Goal: Information Seeking & Learning: Learn about a topic

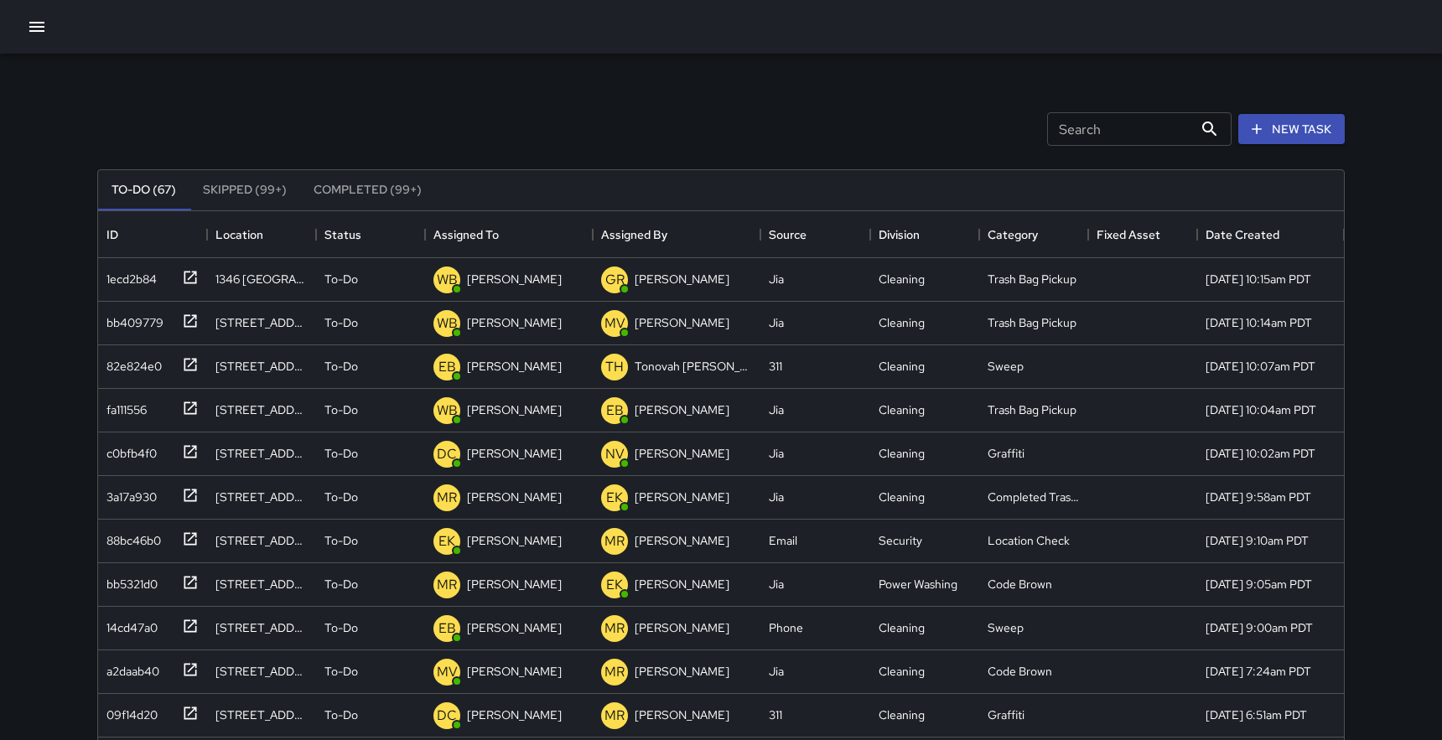
scroll to position [710, 1246]
click at [33, 31] on icon "button" at bounding box center [36, 27] width 15 height 10
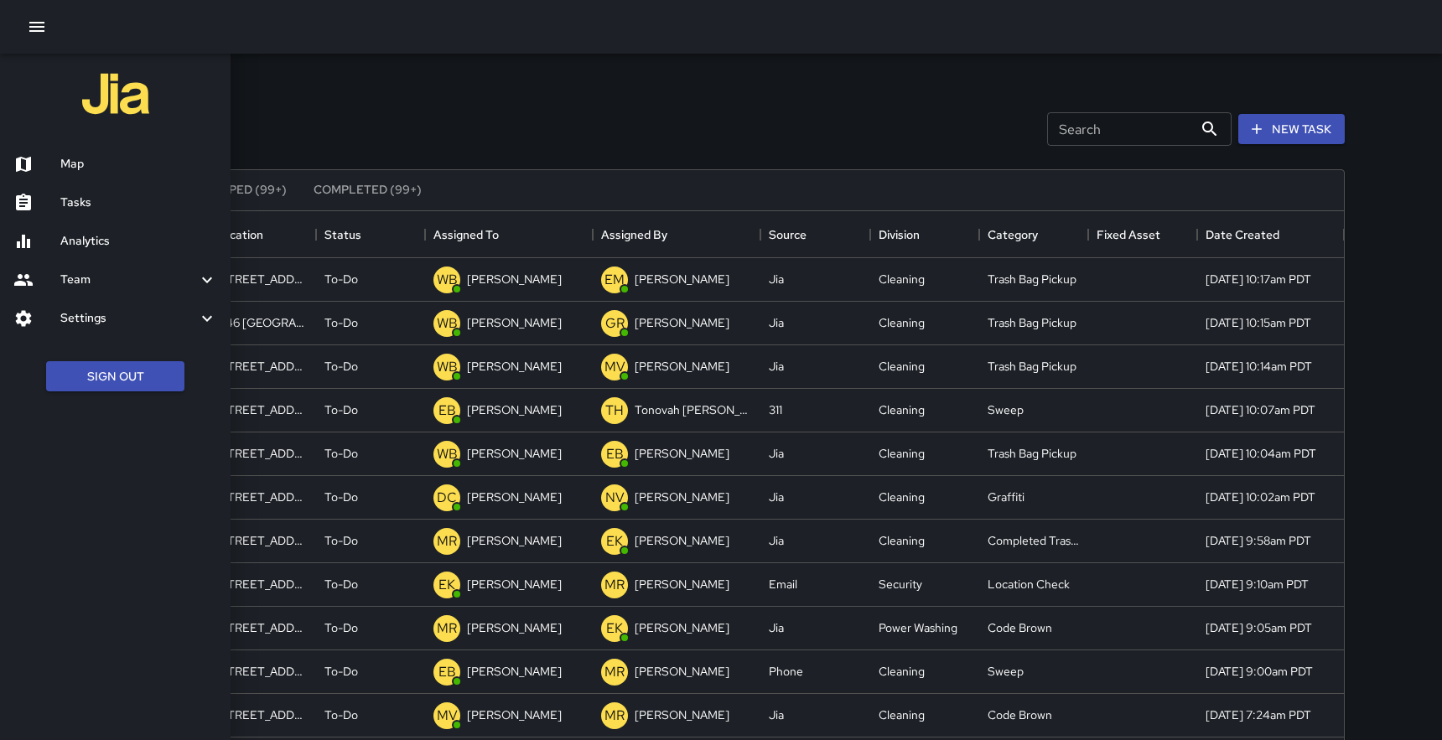
click at [86, 246] on h6 "Analytics" at bounding box center [138, 241] width 157 height 18
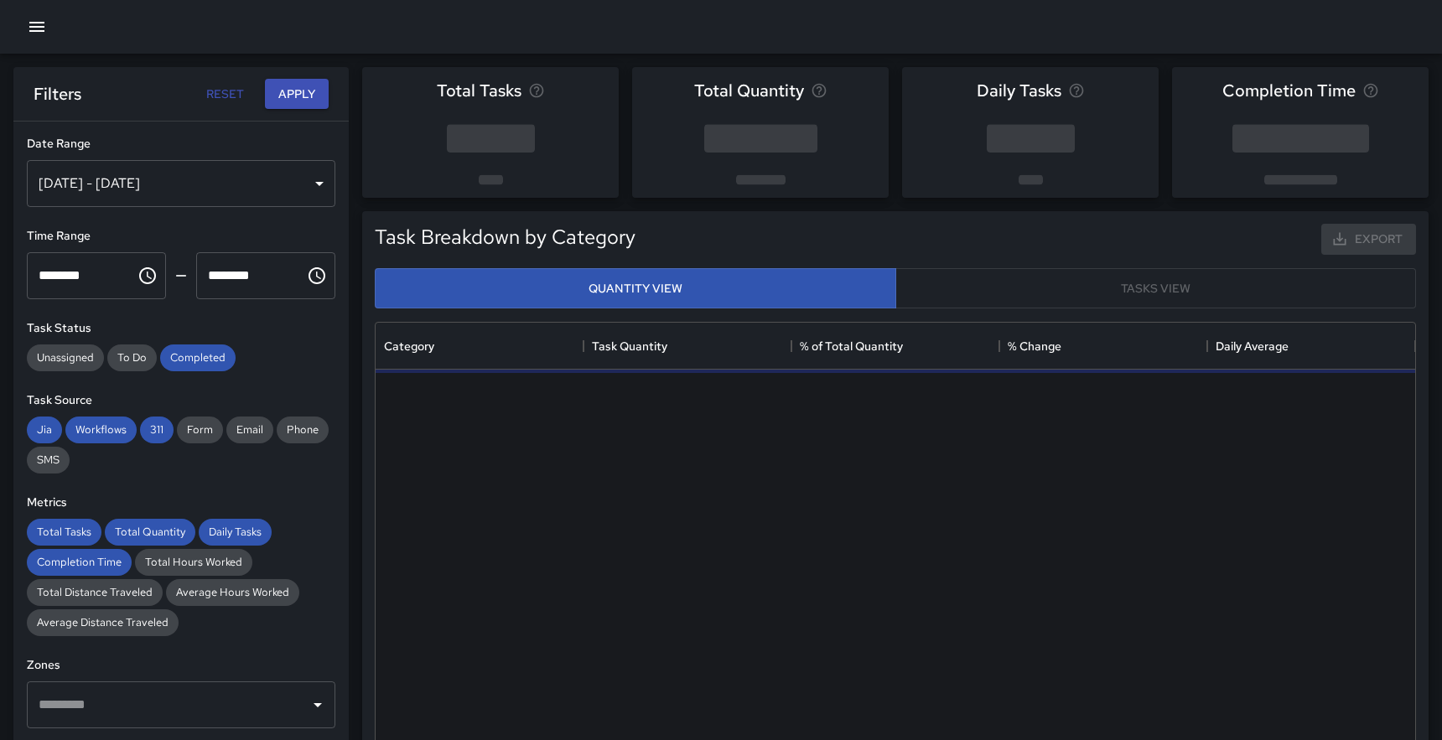
scroll to position [501, 1040]
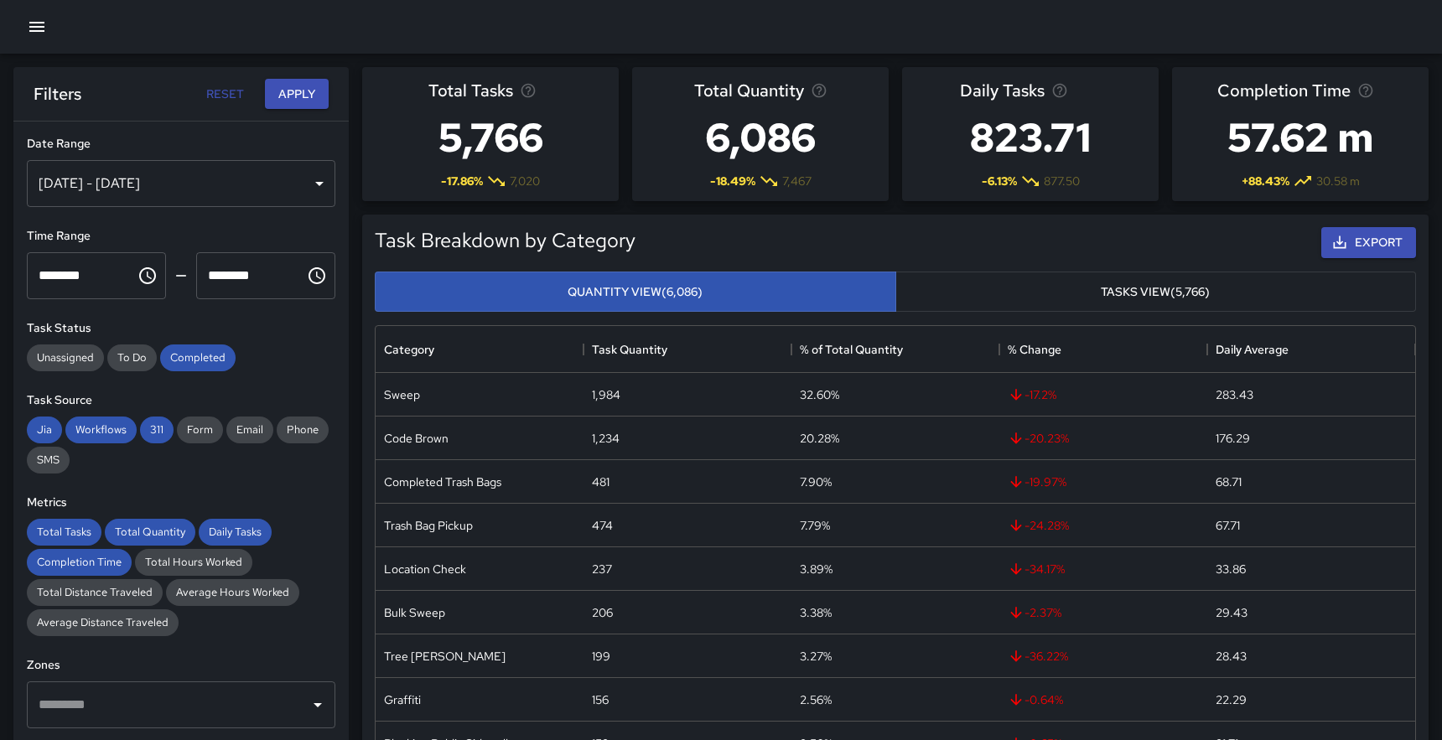
click at [45, 29] on icon "button" at bounding box center [37, 27] width 20 height 20
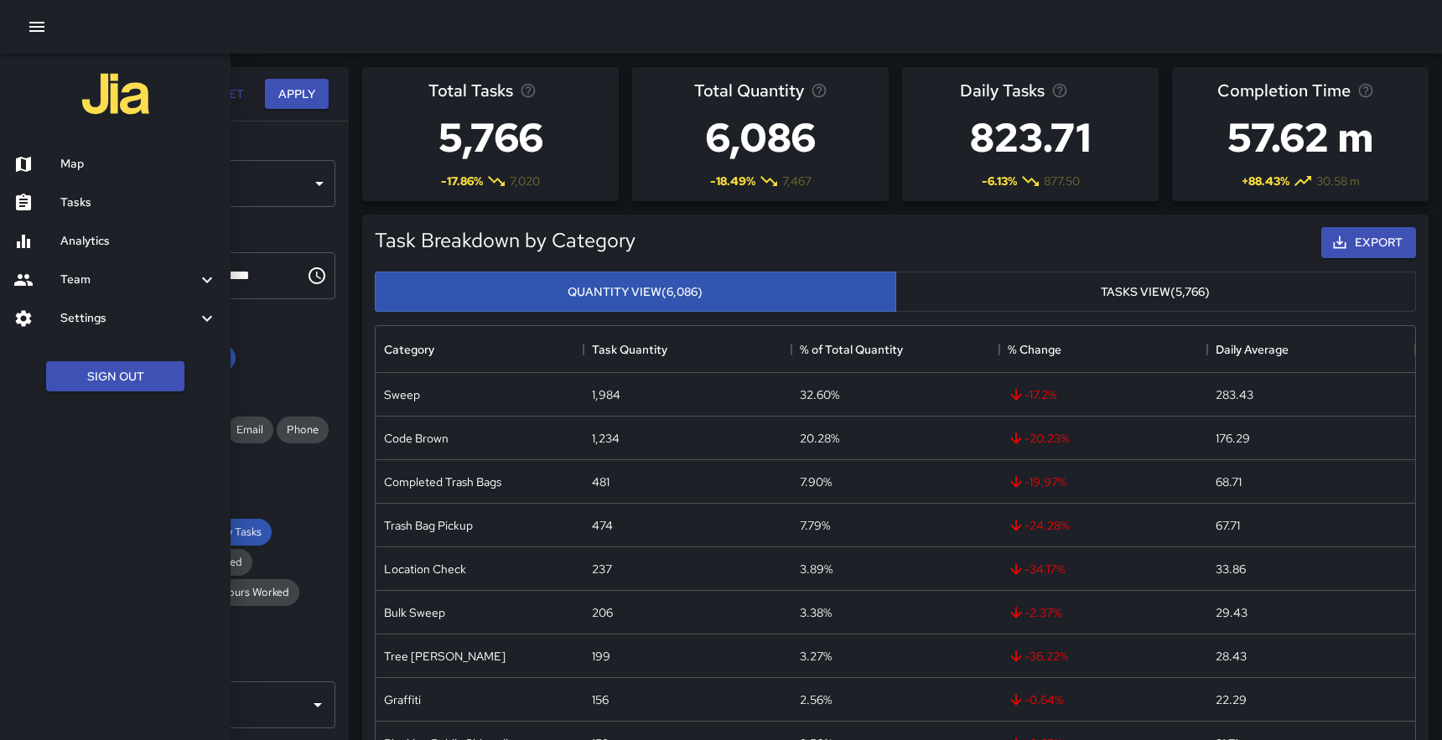
click at [89, 279] on h6 "Team" at bounding box center [128, 280] width 137 height 18
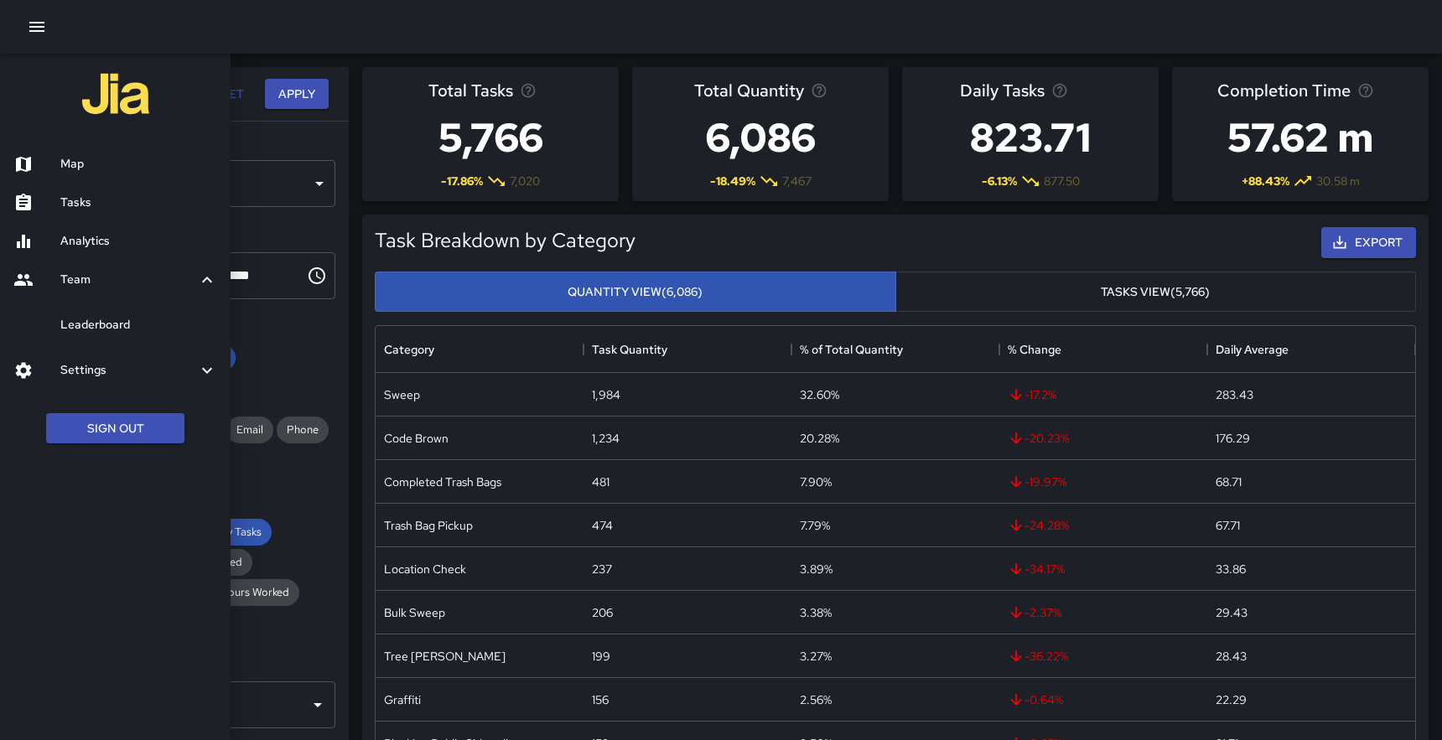
click at [89, 323] on h6 "Leaderboard" at bounding box center [138, 325] width 157 height 18
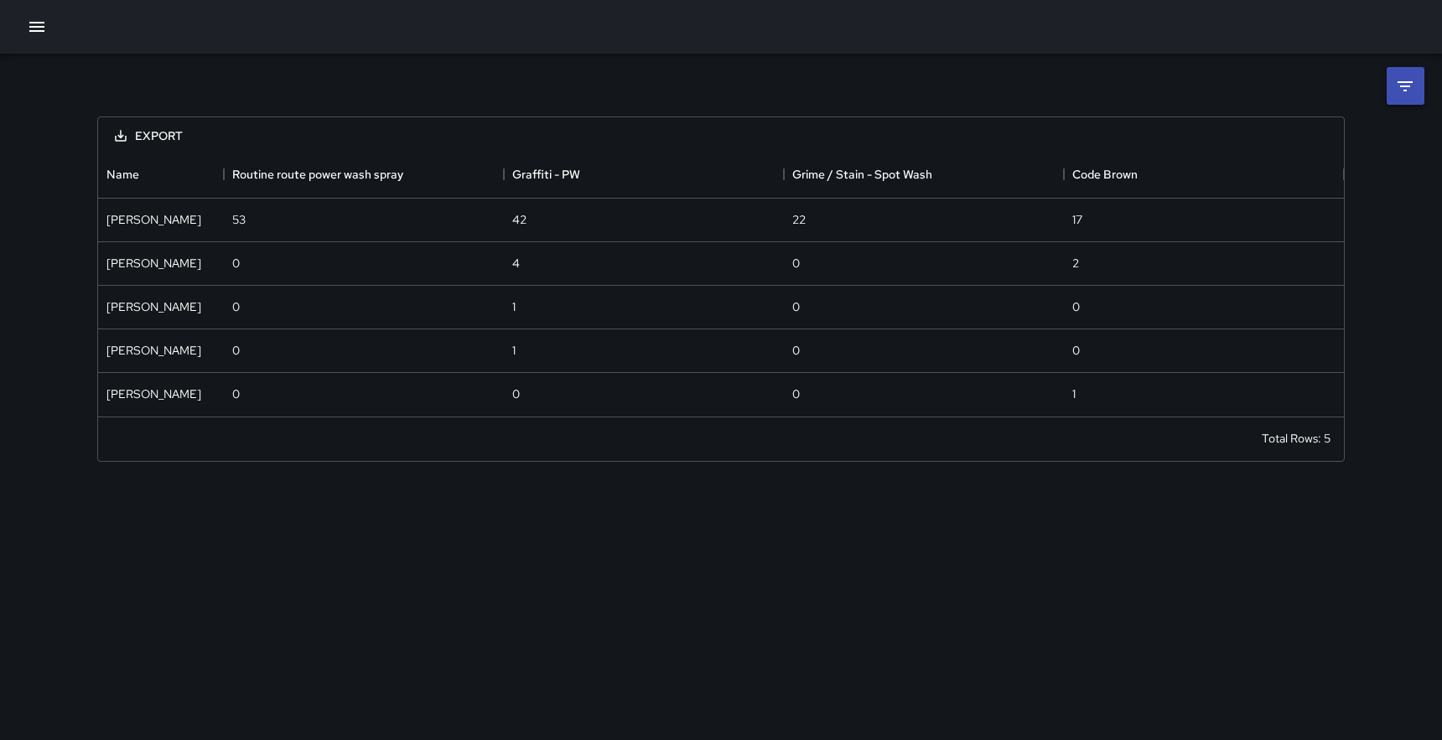
scroll to position [265, 1246]
click at [1397, 82] on icon at bounding box center [1405, 86] width 20 height 20
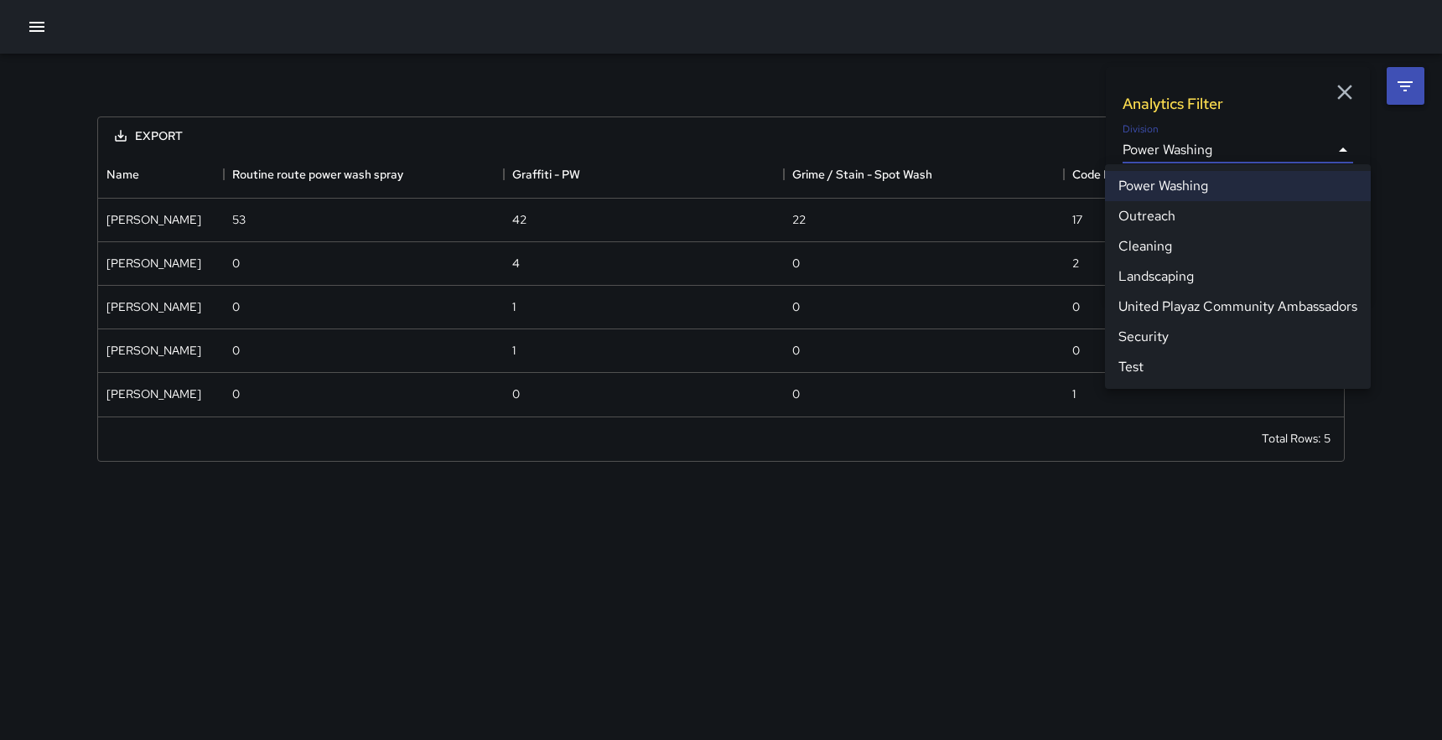
click at [1311, 158] on body "**********" at bounding box center [721, 370] width 1442 height 740
click at [1191, 246] on li "Cleaning" at bounding box center [1238, 246] width 266 height 30
type input "**********"
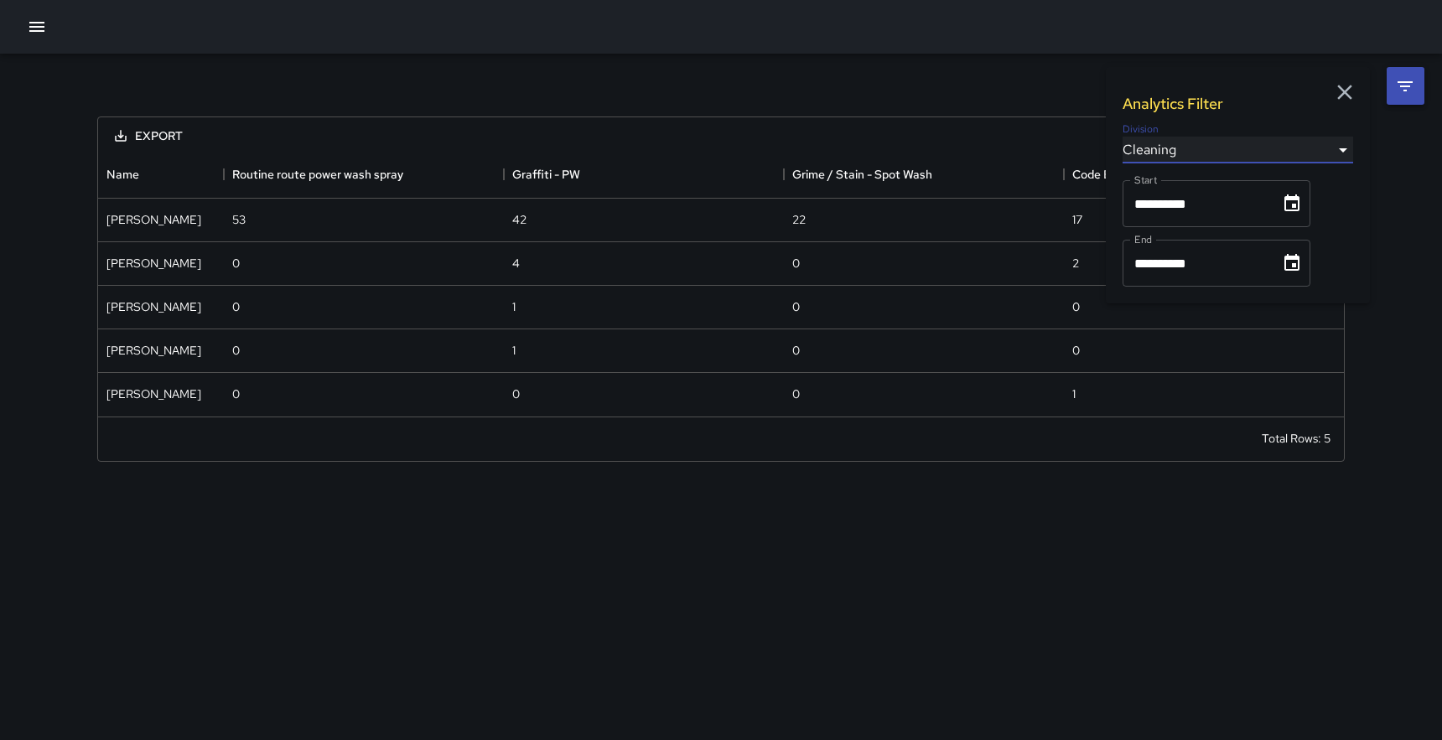
scroll to position [1224, 1246]
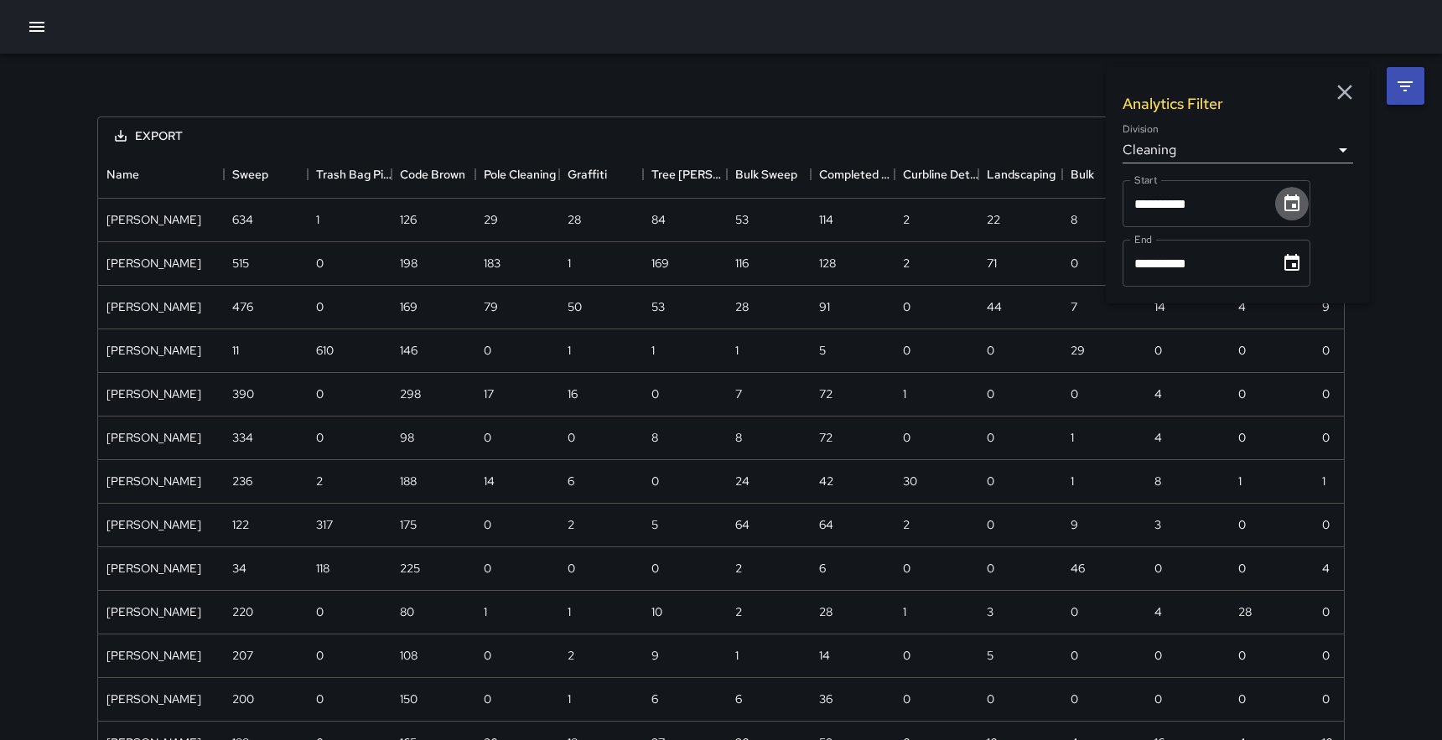
click at [1300, 206] on icon "Choose date, selected date is Sep 1, 2025" at bounding box center [1291, 203] width 15 height 17
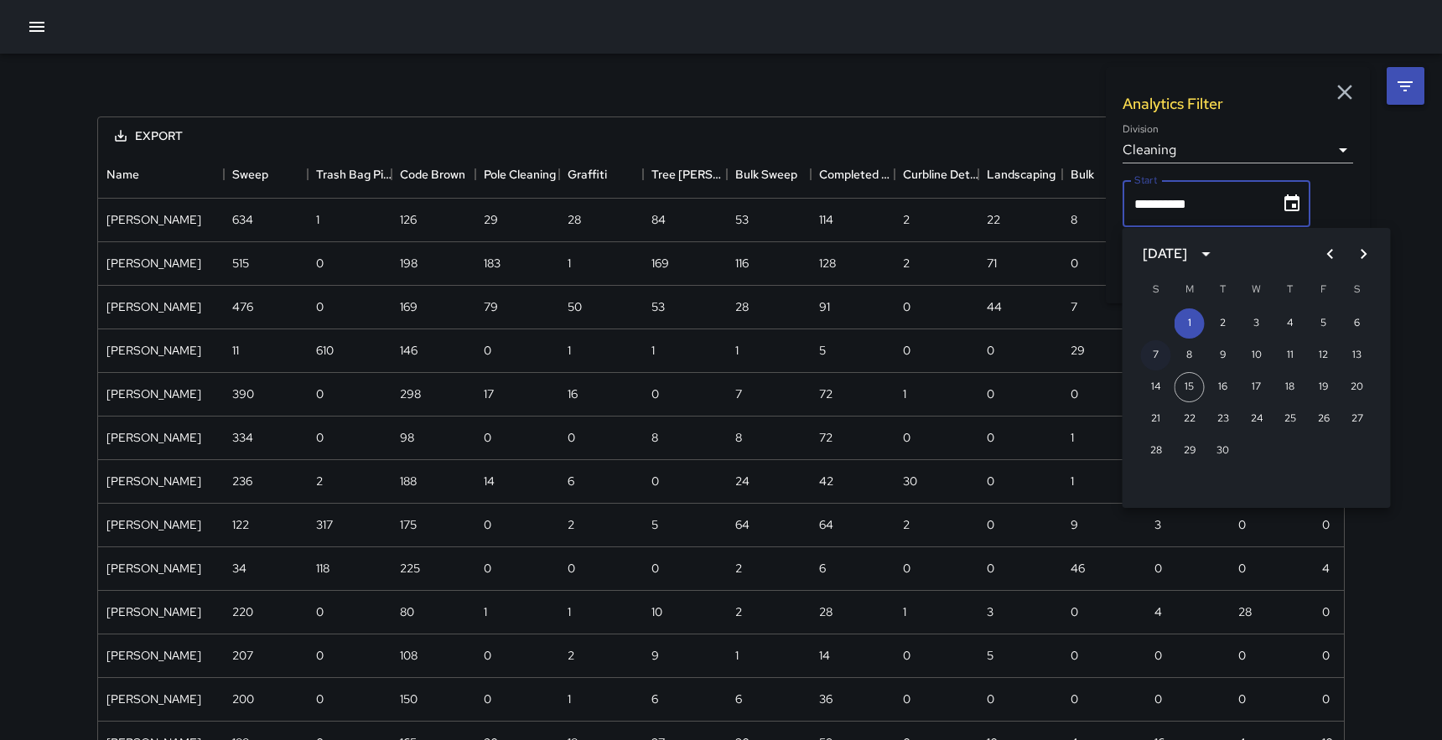
click at [1156, 355] on button "7" at bounding box center [1156, 355] width 30 height 30
type input "**********"
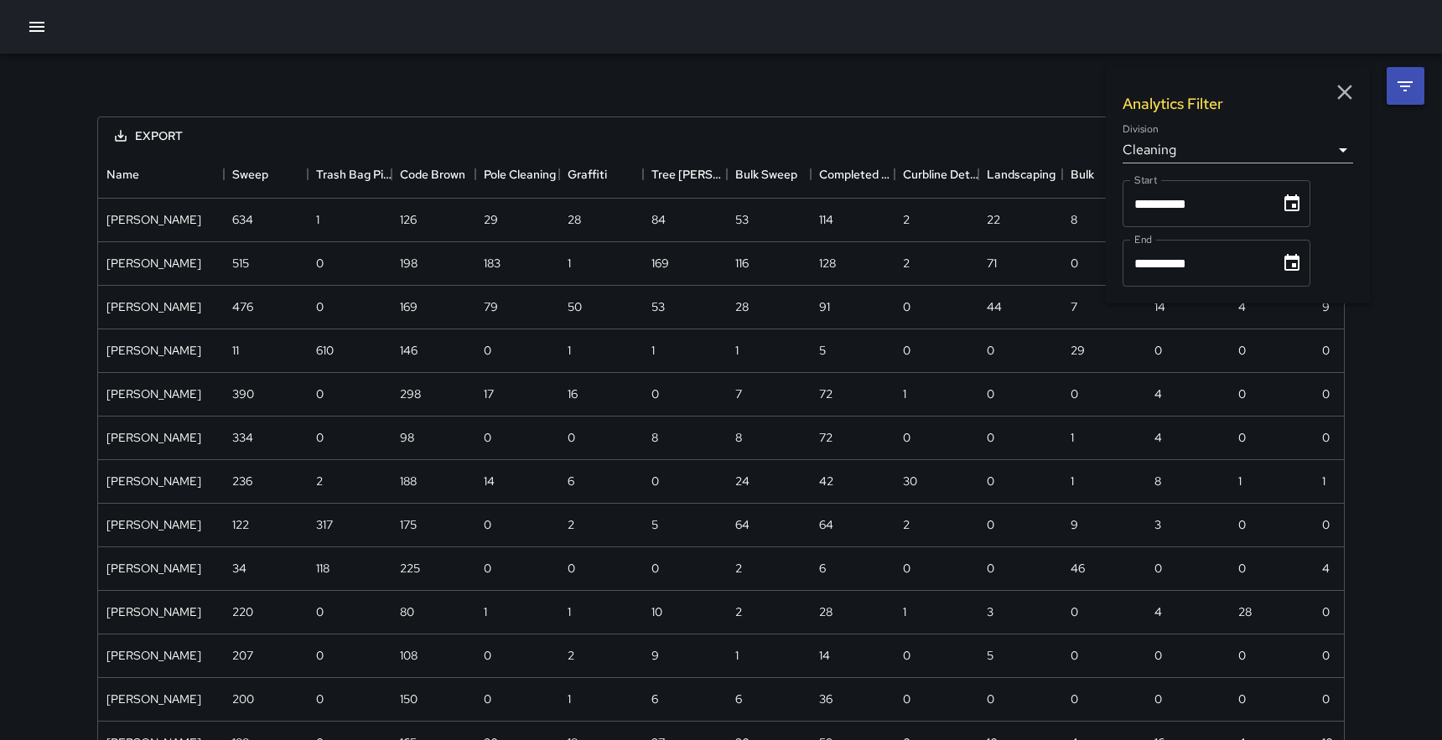
click at [1322, 195] on div "**********" at bounding box center [1238, 185] width 264 height 236
click at [1297, 267] on icon "Choose date, selected date is Sep 30, 2025" at bounding box center [1292, 263] width 20 height 20
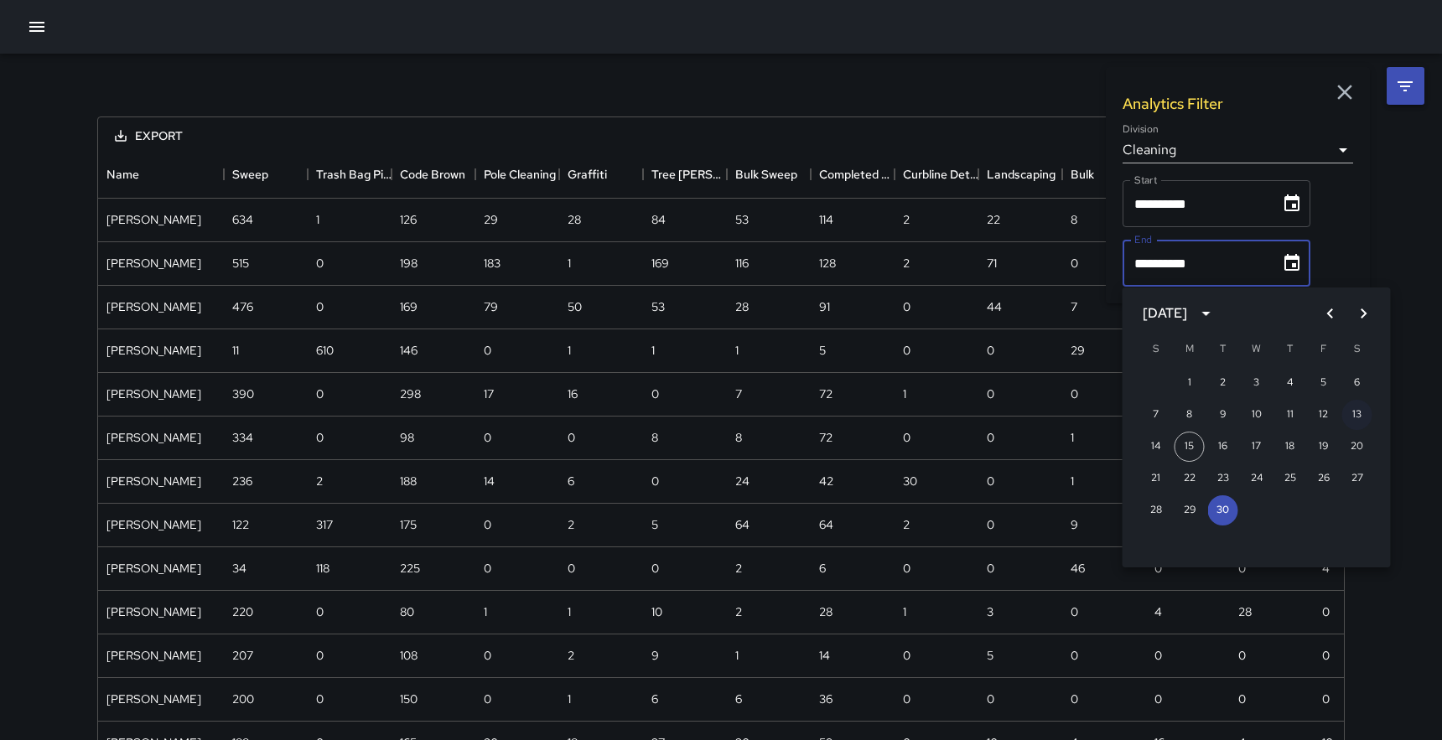
click at [1357, 410] on button "13" at bounding box center [1357, 415] width 30 height 30
type input "**********"
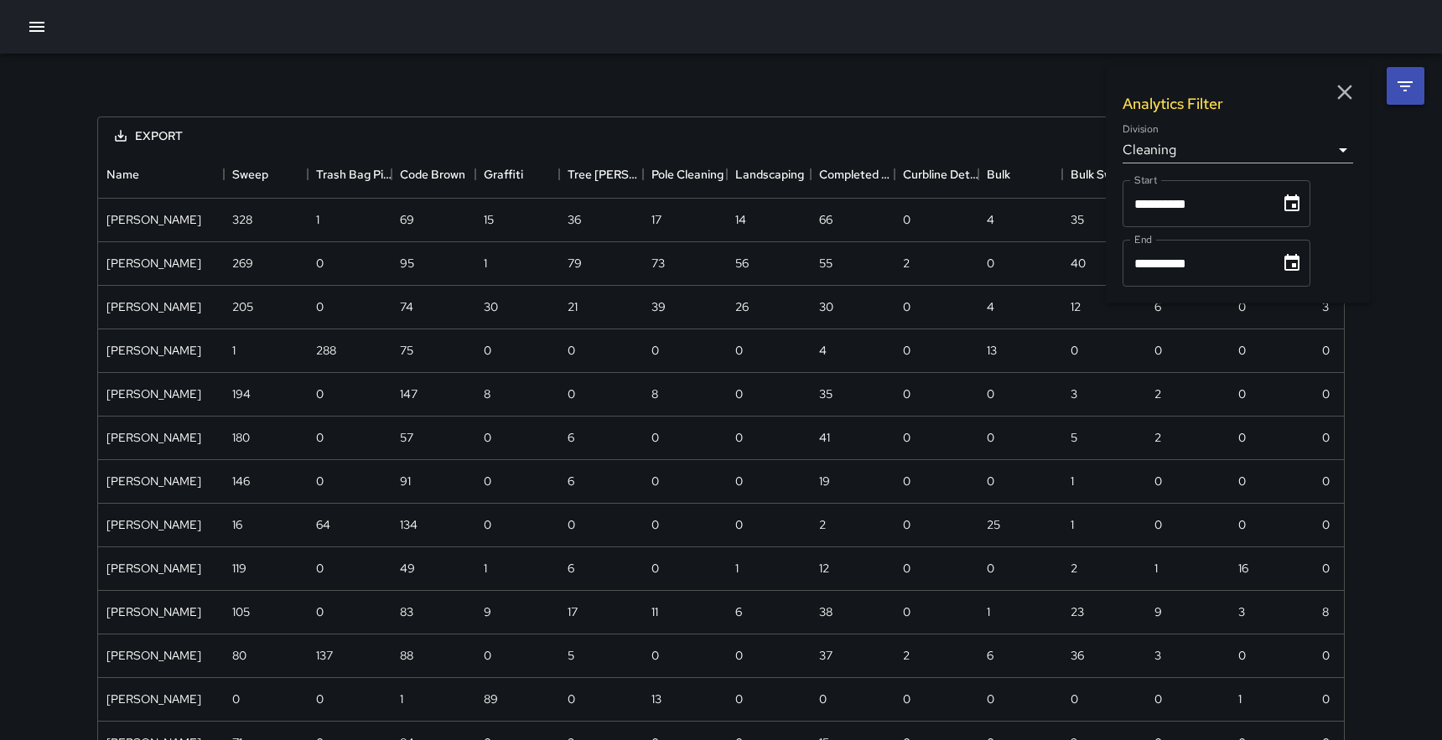
scroll to position [1181, 1246]
click at [1348, 86] on icon "button" at bounding box center [1344, 92] width 25 height 25
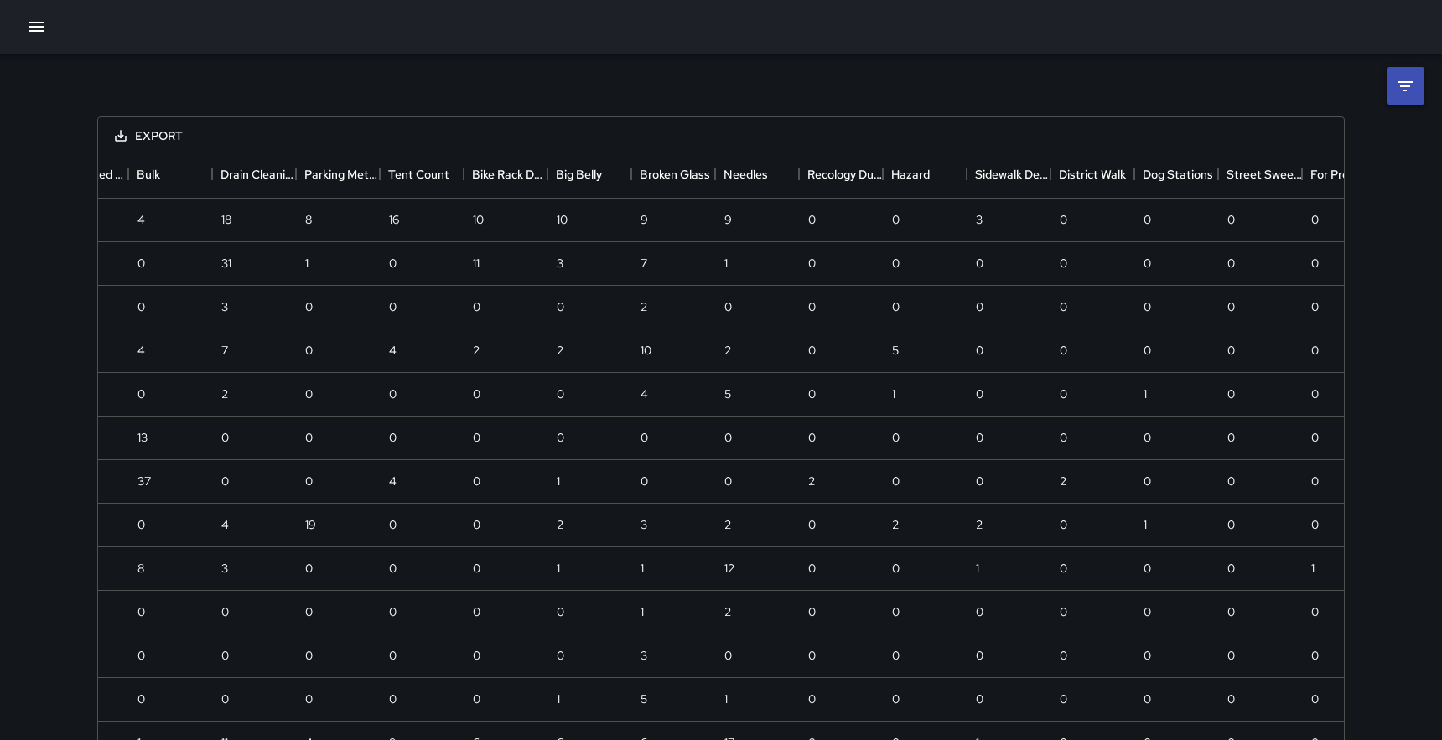
scroll to position [0, 937]
click at [1180, 171] on icon "Sort" at bounding box center [1179, 174] width 10 height 10
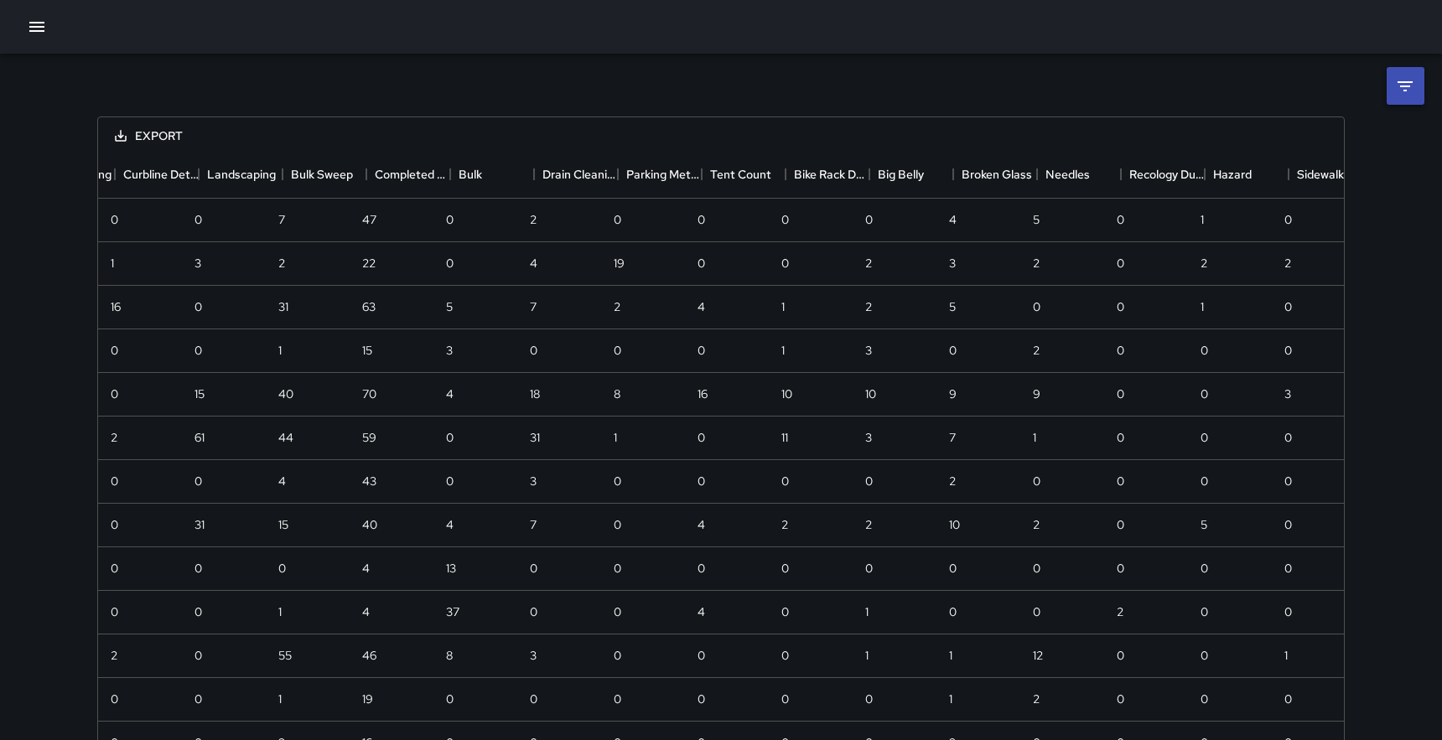
scroll to position [0, 609]
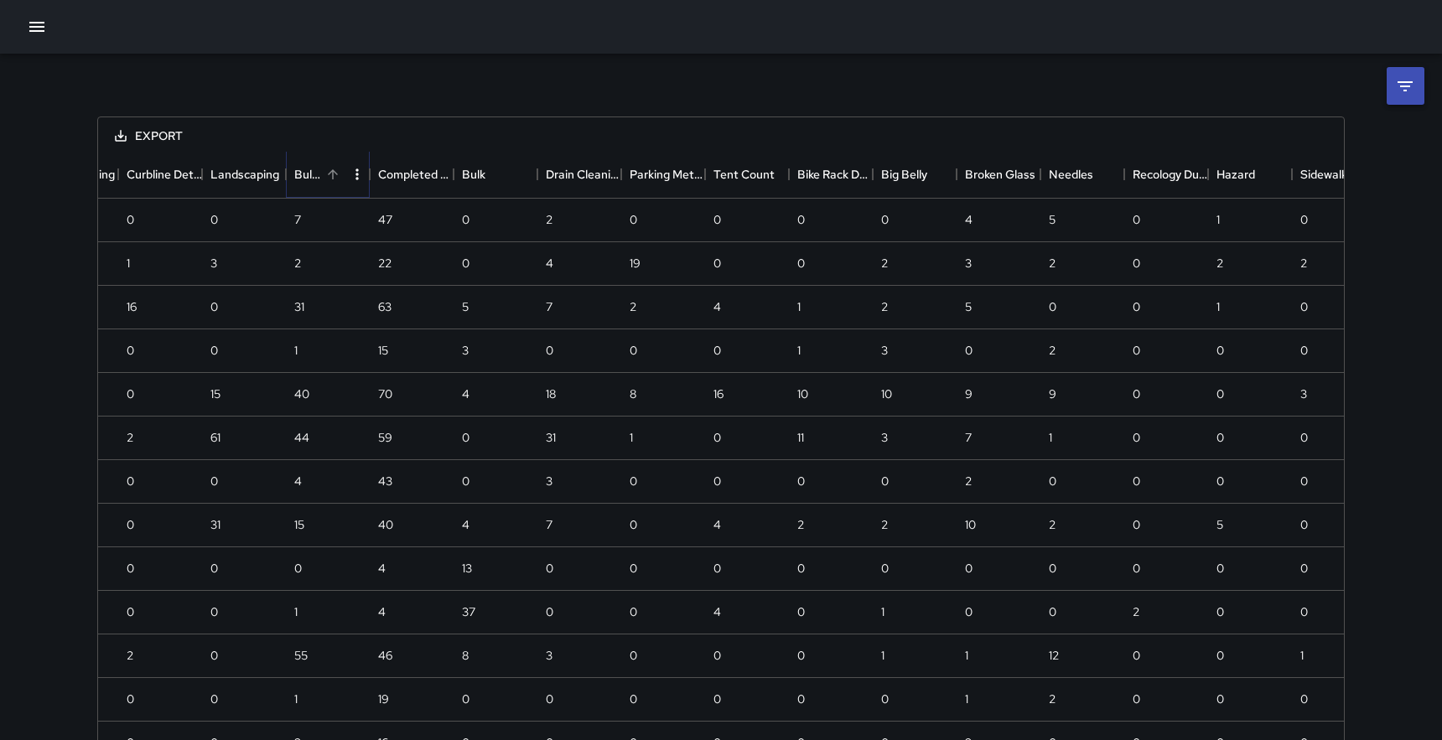
click at [334, 175] on icon "Sort" at bounding box center [332, 174] width 15 height 15
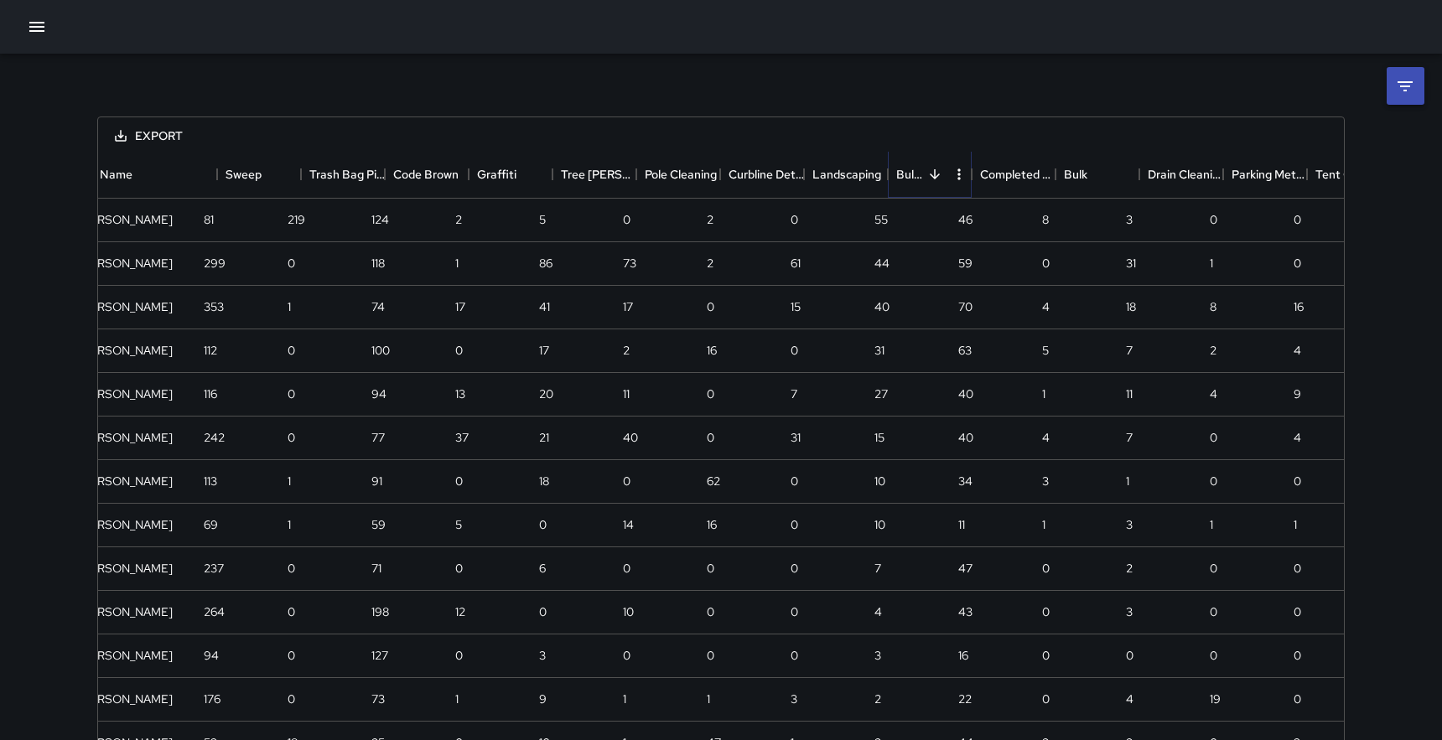
scroll to position [0, 0]
